Goal: Task Accomplishment & Management: Manage account settings

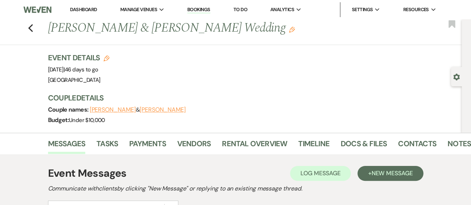
click at [94, 9] on link "Dashboard" at bounding box center [83, 9] width 27 height 6
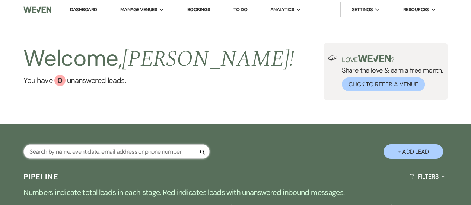
click at [135, 149] on input "text" at bounding box center [116, 152] width 186 height 15
type input "brianna"
click at [137, 146] on input "brianna" at bounding box center [116, 152] width 186 height 15
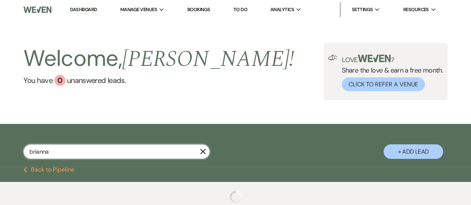
select select "8"
select select "5"
select select "8"
select select "5"
select select "8"
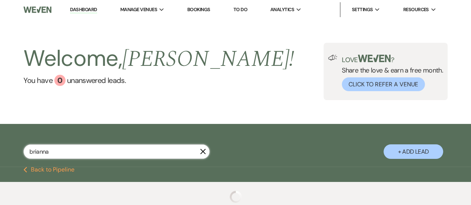
select select "5"
select select "8"
select select "5"
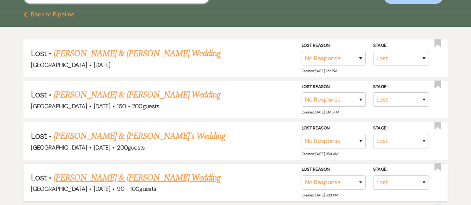
scroll to position [252, 0]
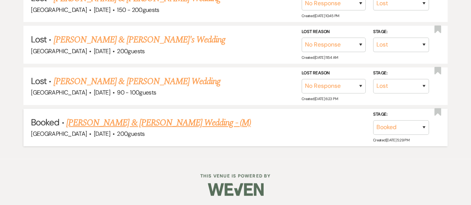
type input "brianna"
click at [136, 117] on link "[PERSON_NAME] & [PERSON_NAME] Wedding - (M)" at bounding box center [158, 122] width 185 height 13
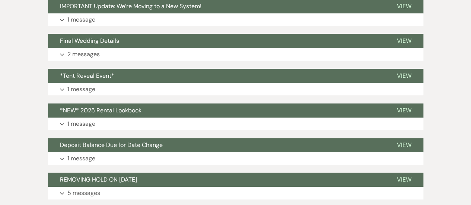
scroll to position [186, 0]
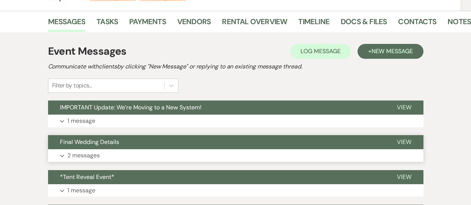
click at [178, 152] on button "Expand 2 messages" at bounding box center [236, 155] width 376 height 13
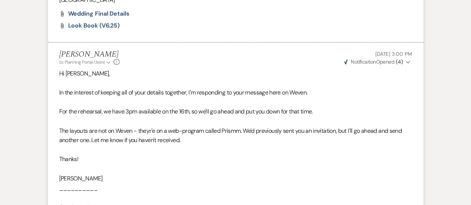
scroll to position [522, 0]
click at [346, 102] on p at bounding box center [235, 103] width 353 height 10
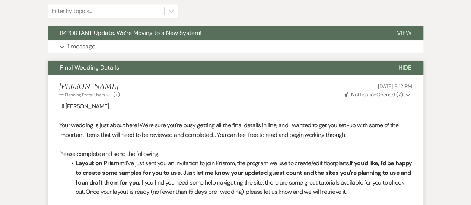
scroll to position [0, 0]
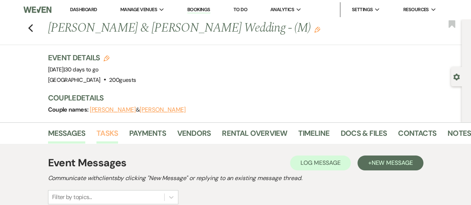
click at [117, 129] on link "Tasks" at bounding box center [107, 135] width 22 height 16
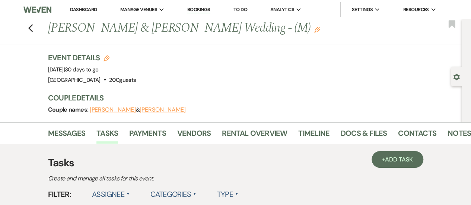
click at [205, 12] on link "Bookings" at bounding box center [198, 9] width 23 height 7
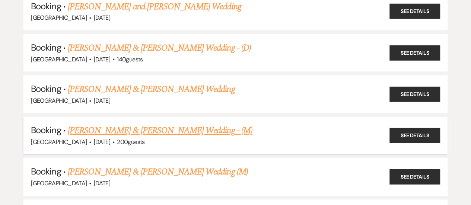
scroll to position [373, 0]
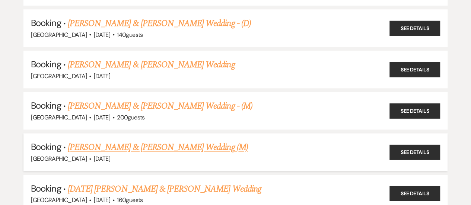
click at [135, 147] on link "[PERSON_NAME] & [PERSON_NAME] Wedding (M)" at bounding box center [158, 147] width 180 height 13
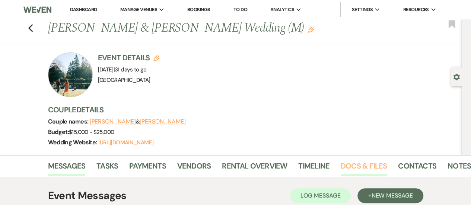
click at [357, 162] on link "Docs & Files" at bounding box center [364, 168] width 46 height 16
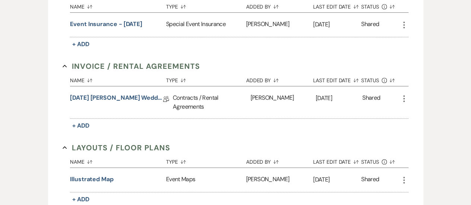
scroll to position [261, 0]
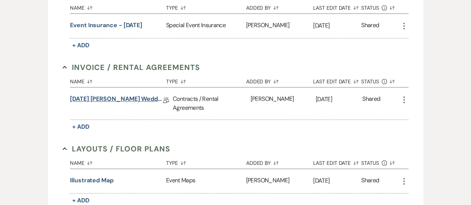
click at [147, 102] on link "[DATE] [PERSON_NAME] Wedding Rental Agreement" at bounding box center [116, 101] width 93 height 12
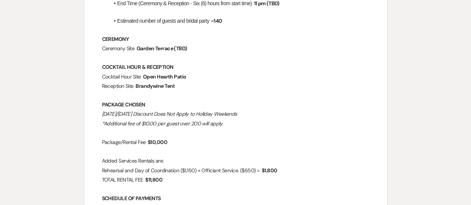
scroll to position [447, 0]
